Goal: Task Accomplishment & Management: Use online tool/utility

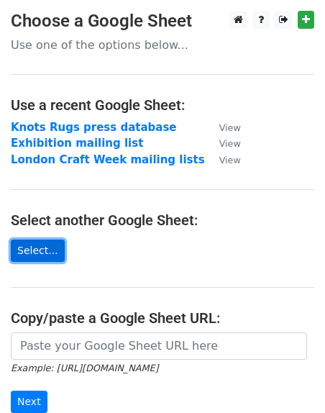
click at [44, 258] on link "Select..." at bounding box center [38, 251] width 54 height 22
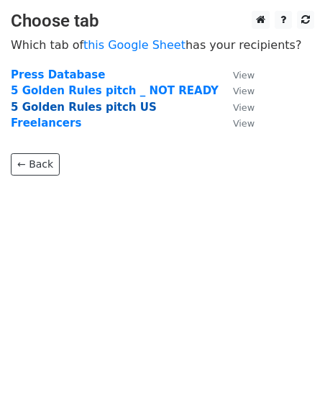
click at [97, 105] on strong "5 Golden Rules pitch US" at bounding box center [84, 107] width 146 height 13
click at [76, 104] on strong "5 Golden Rules pitch US" at bounding box center [84, 107] width 146 height 13
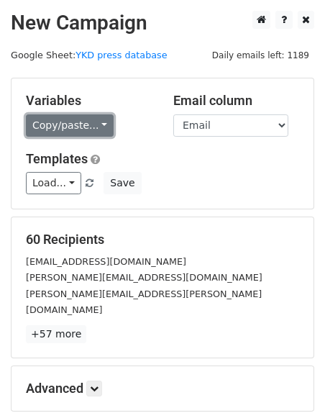
click at [83, 133] on link "Copy/paste..." at bounding box center [70, 125] width 88 height 22
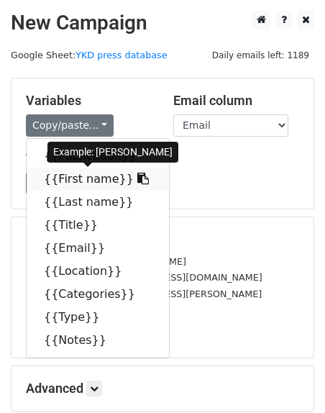
click at [83, 179] on link "{{First name}}" at bounding box center [98, 179] width 142 height 23
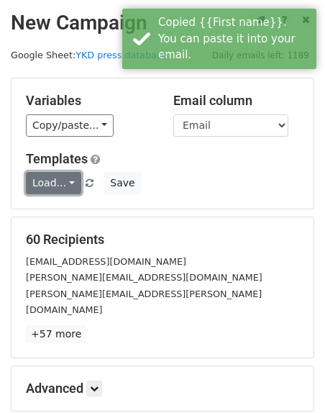
click at [59, 186] on link "Load..." at bounding box center [53, 183] width 55 height 22
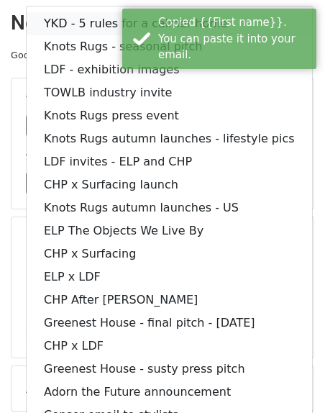
click at [68, 24] on link "YKD - 5 rules for a calmer home" at bounding box center [170, 23] width 286 height 23
